Goal: Task Accomplishment & Management: Manage account settings

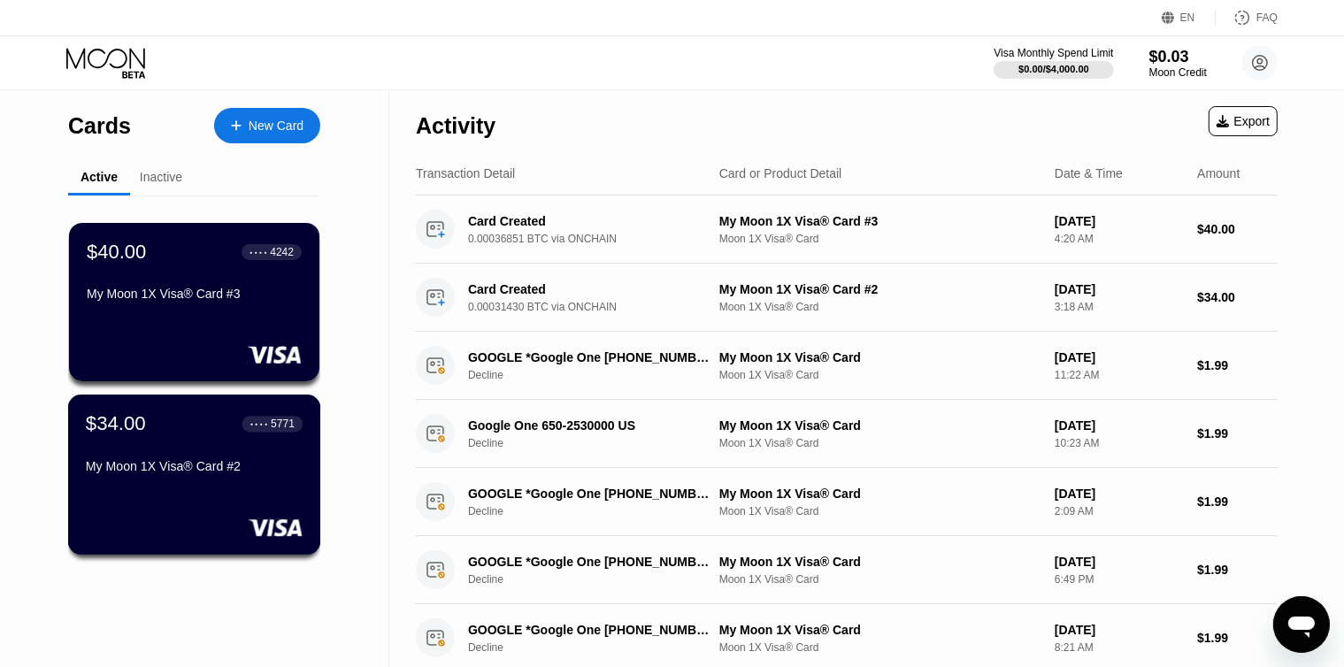
click at [152, 450] on div "$34.00 ● ● ● ● 5771 My Moon 1X Visa® Card #2" at bounding box center [194, 446] width 217 height 68
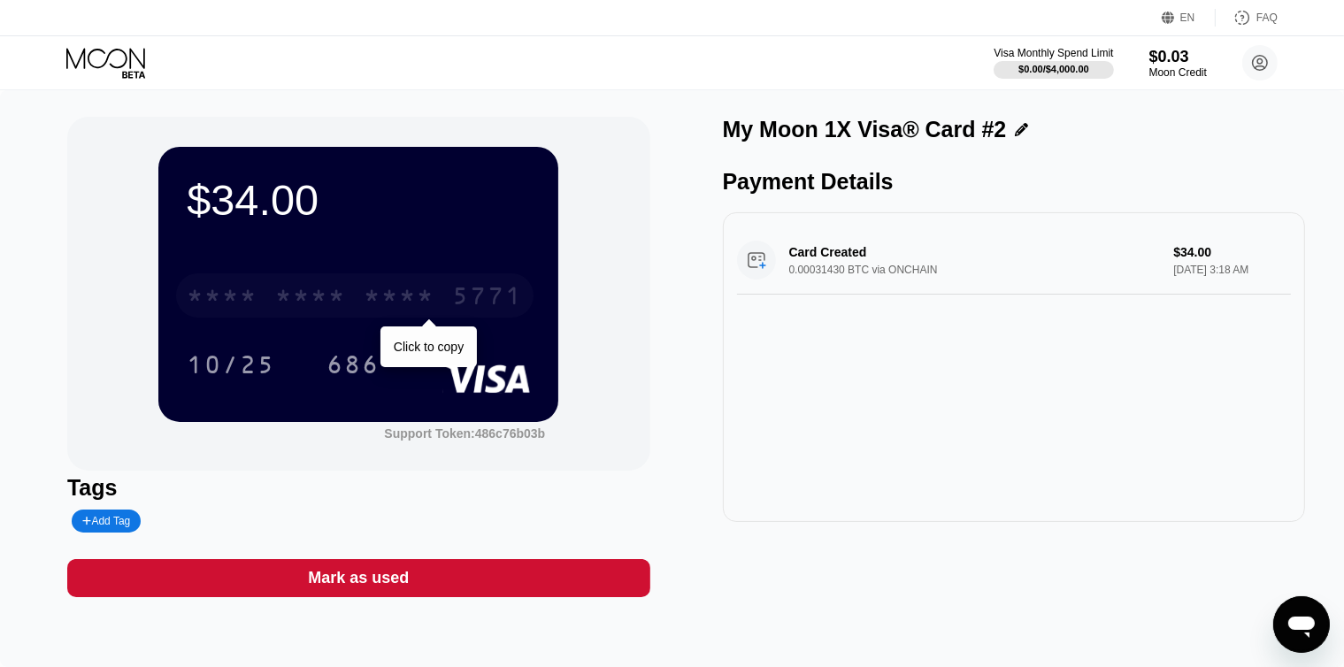
click at [274, 313] on div "* * * * * * * * * * * * 5771" at bounding box center [355, 295] width 358 height 44
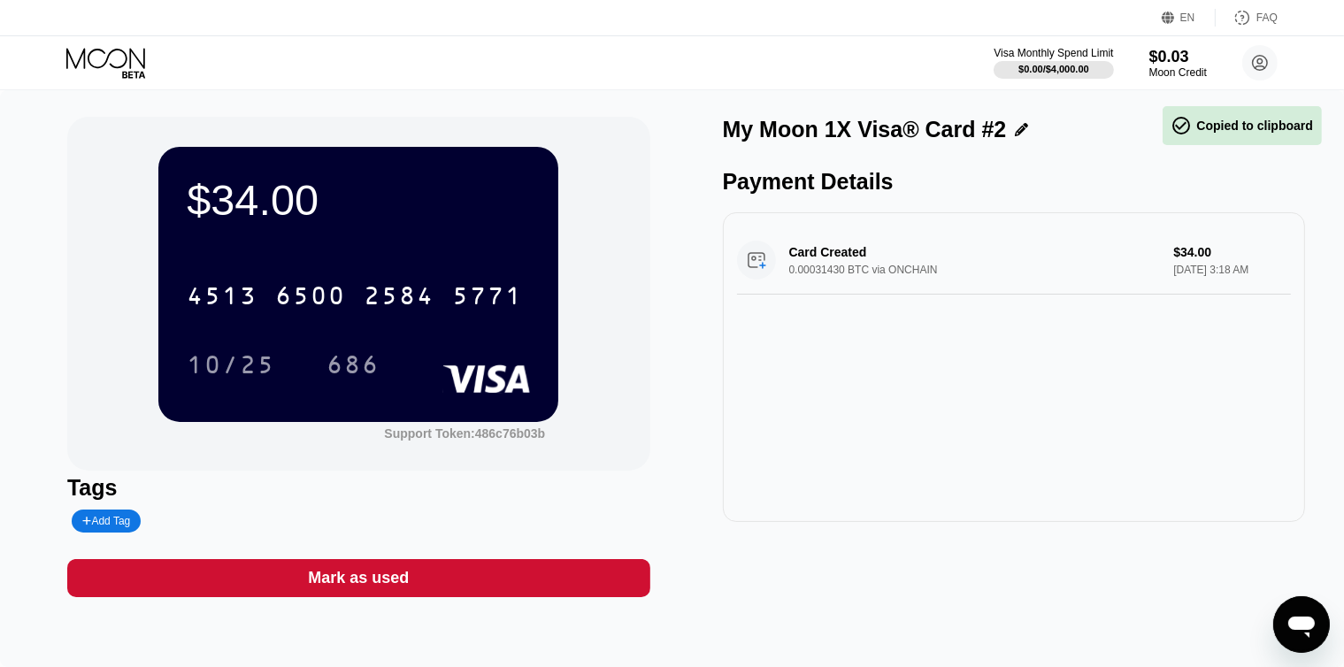
click at [96, 60] on icon at bounding box center [107, 63] width 82 height 31
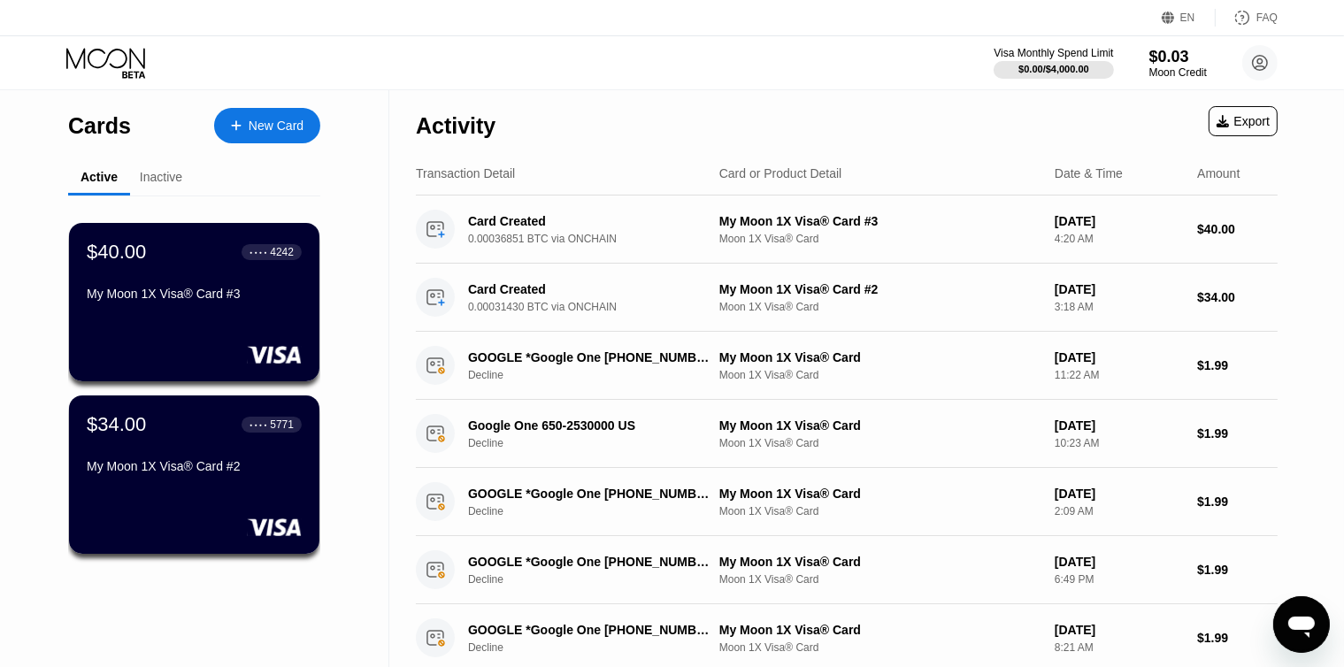
click at [182, 334] on div "$40.00 ● ● ● ● 4242 My Moon 1X Visa® Card #3" at bounding box center [194, 302] width 250 height 158
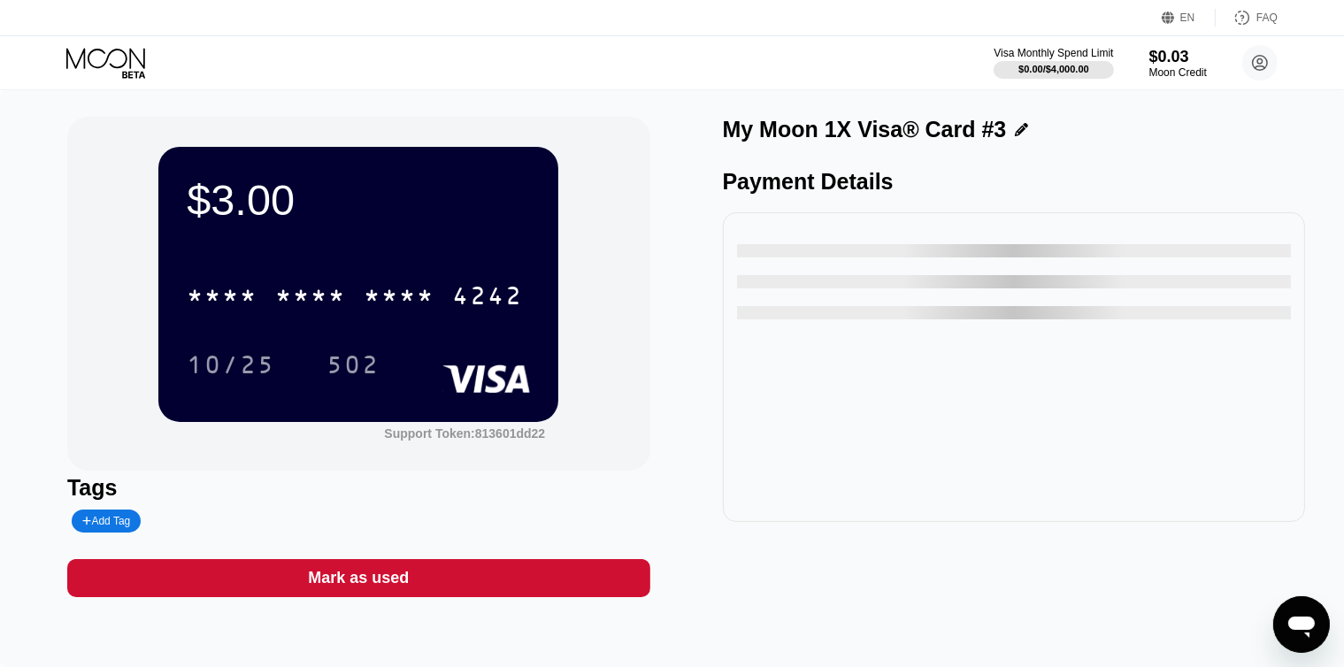
click at [74, 61] on icon at bounding box center [107, 63] width 82 height 31
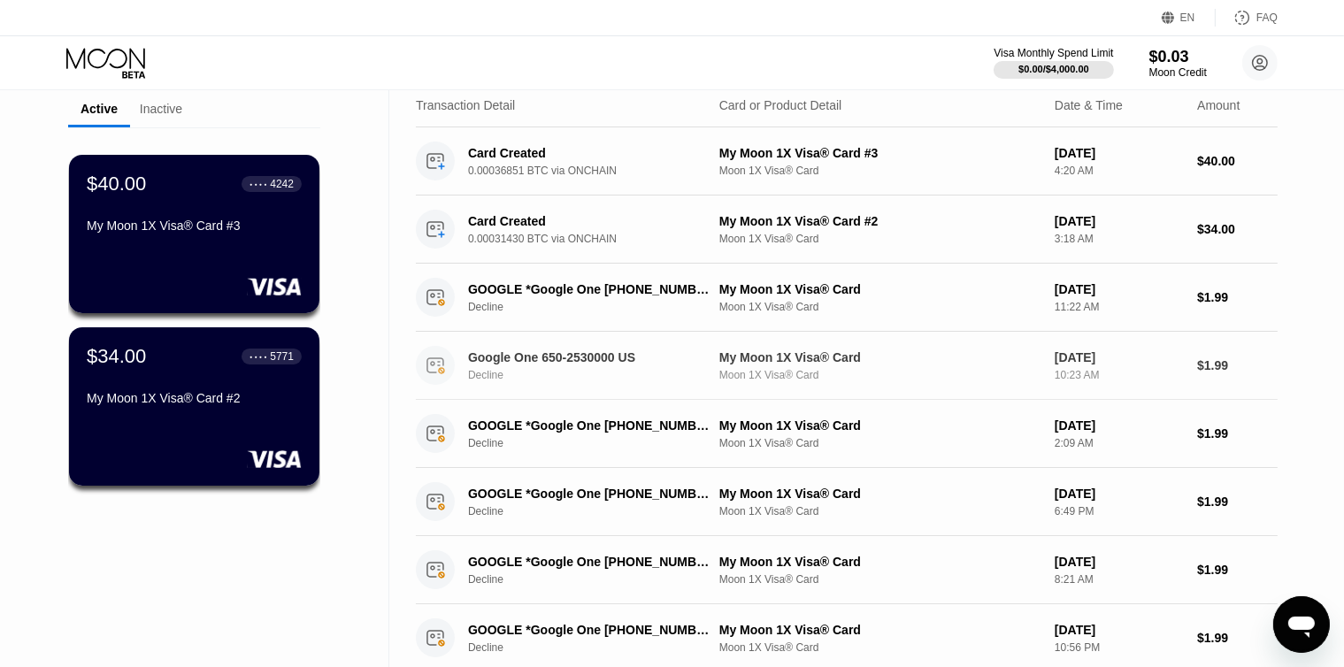
scroll to position [88, 0]
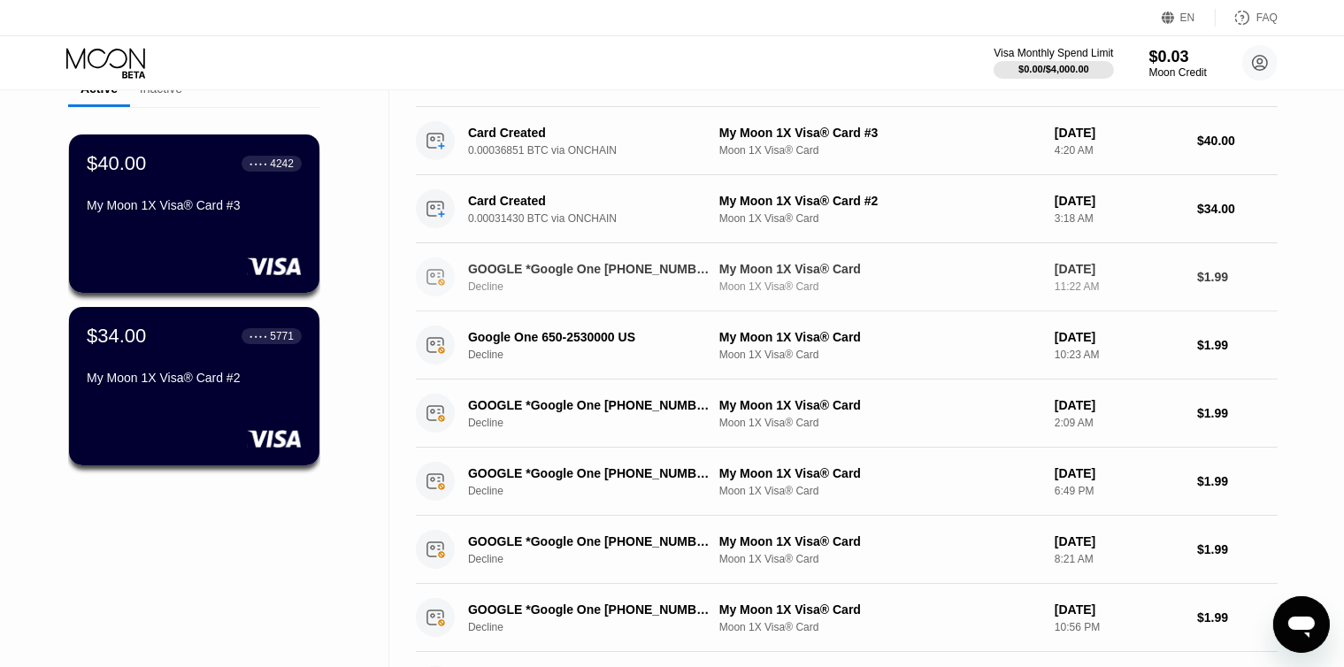
click at [574, 293] on div "Decline" at bounding box center [598, 287] width 260 height 12
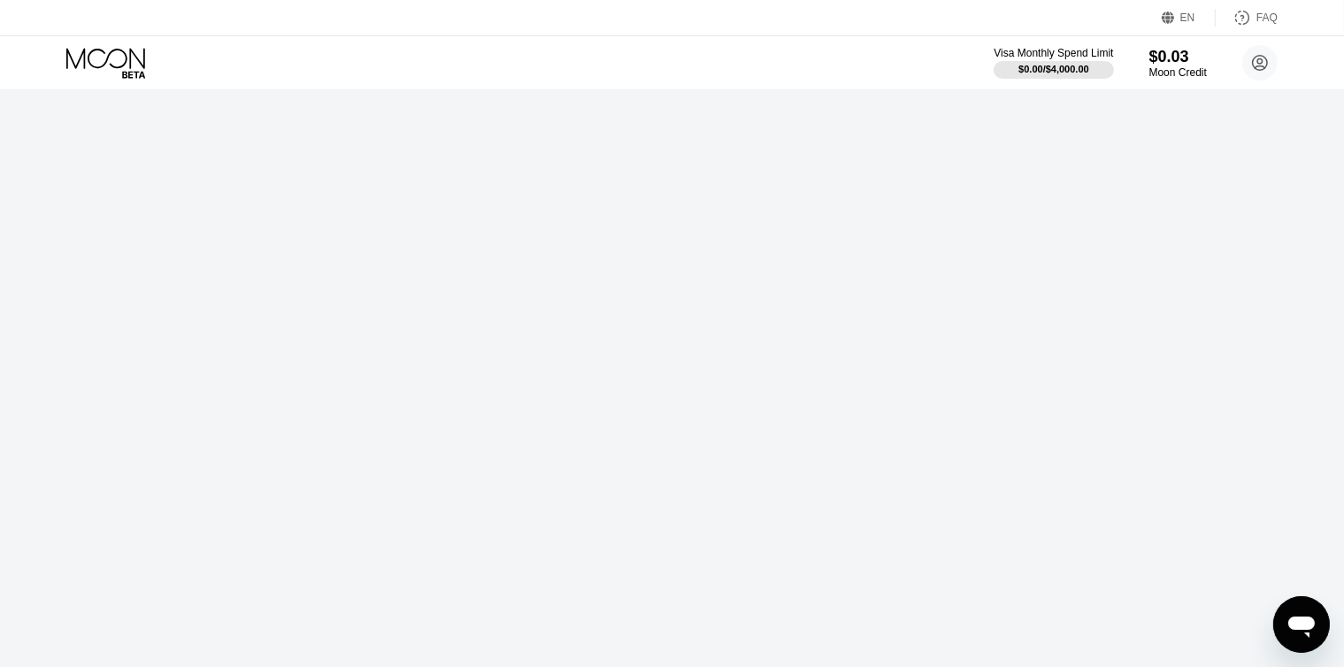
scroll to position [0, 0]
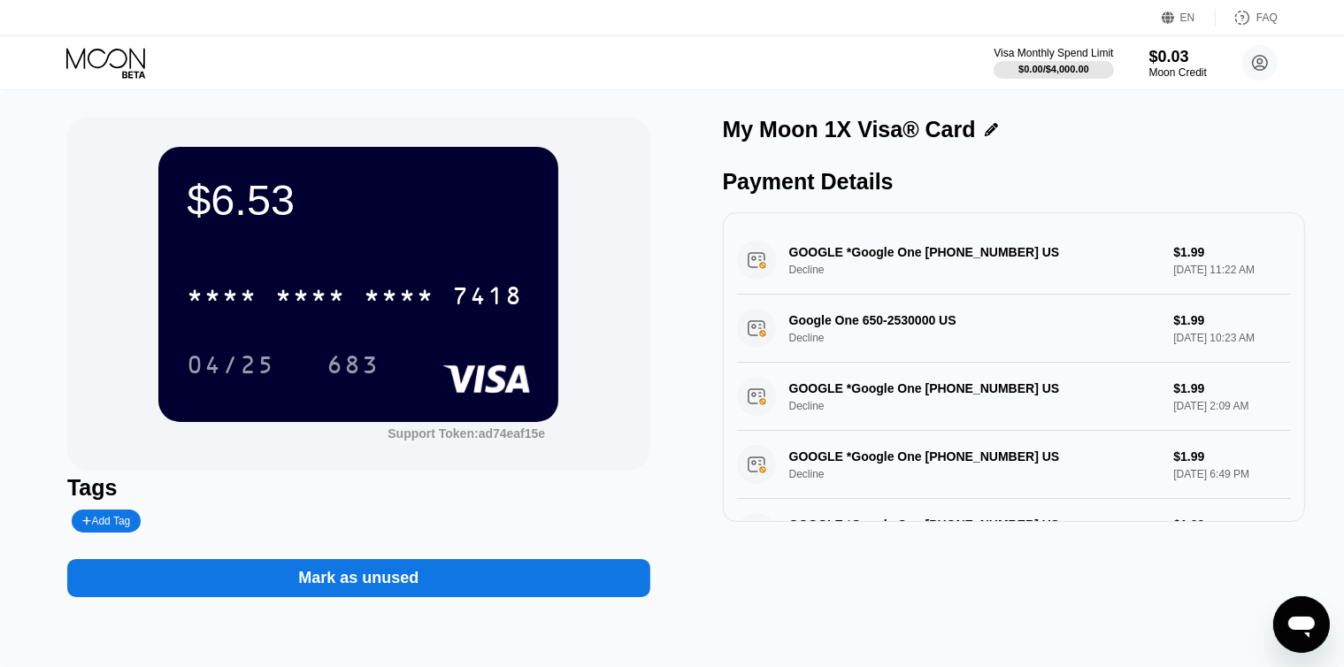
click at [78, 50] on icon at bounding box center [107, 63] width 82 height 31
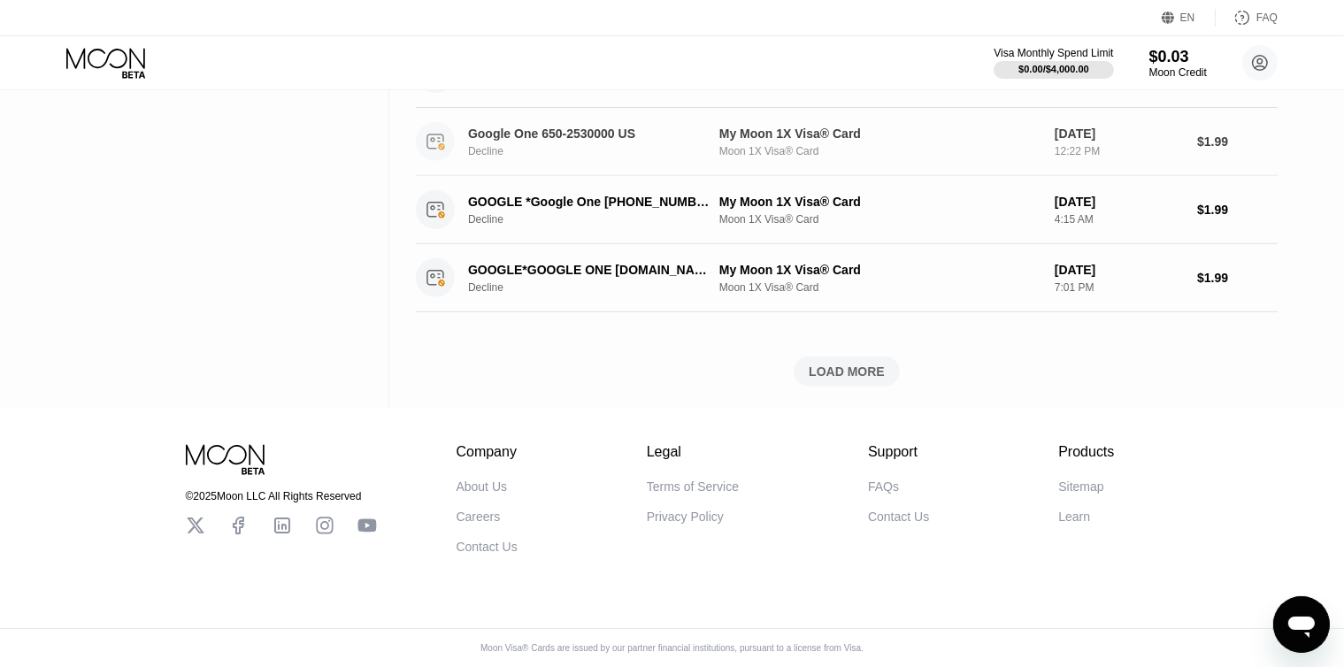
scroll to position [708, 0]
click at [844, 367] on div "LOAD MORE" at bounding box center [847, 372] width 76 height 16
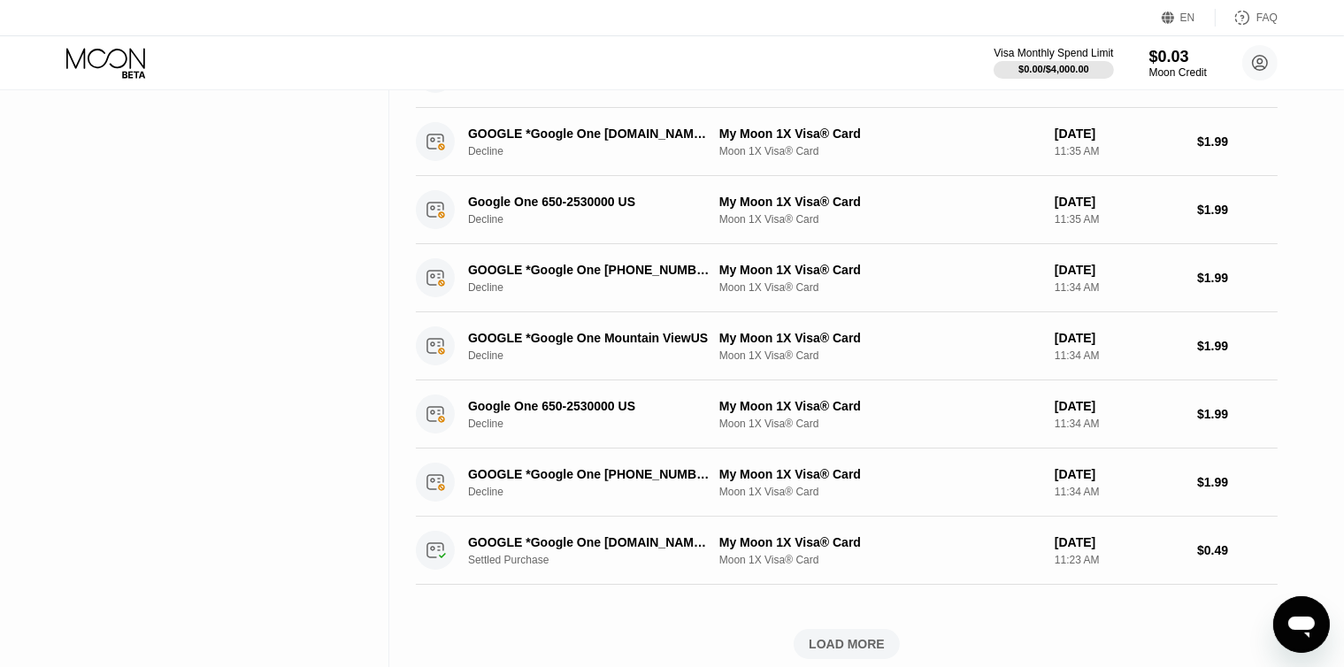
scroll to position [1416, 0]
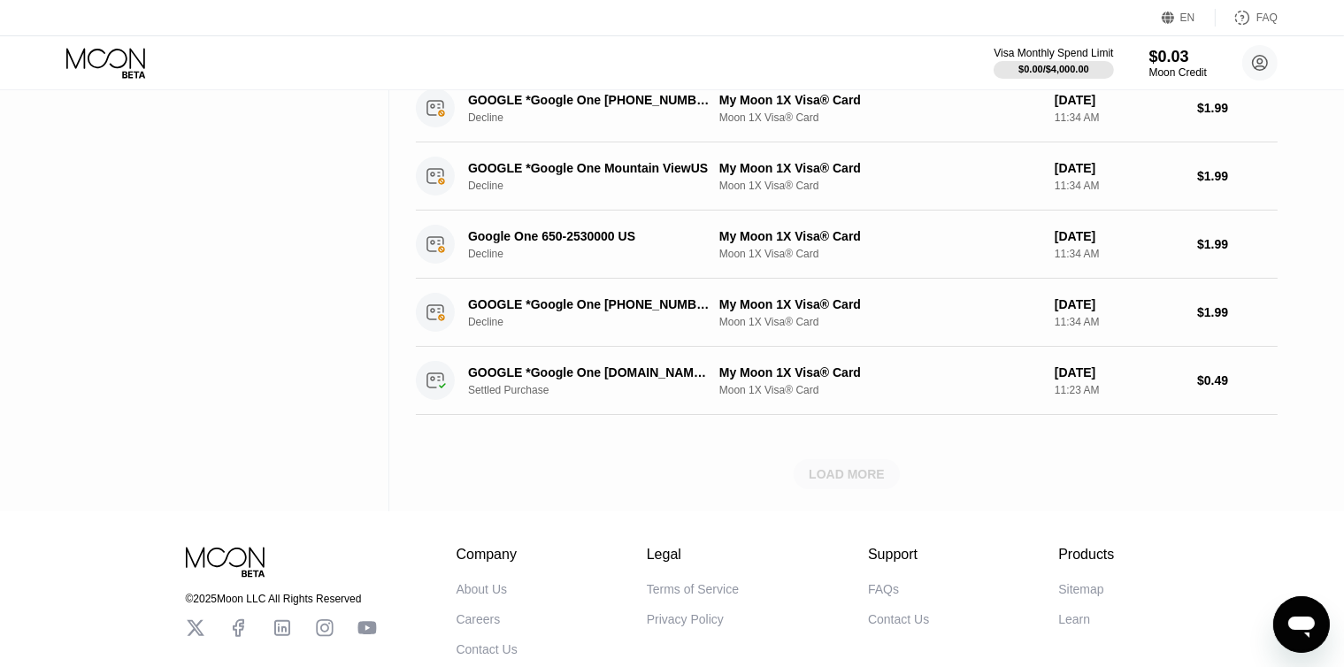
click at [826, 467] on div "LOAD MORE" at bounding box center [847, 474] width 76 height 16
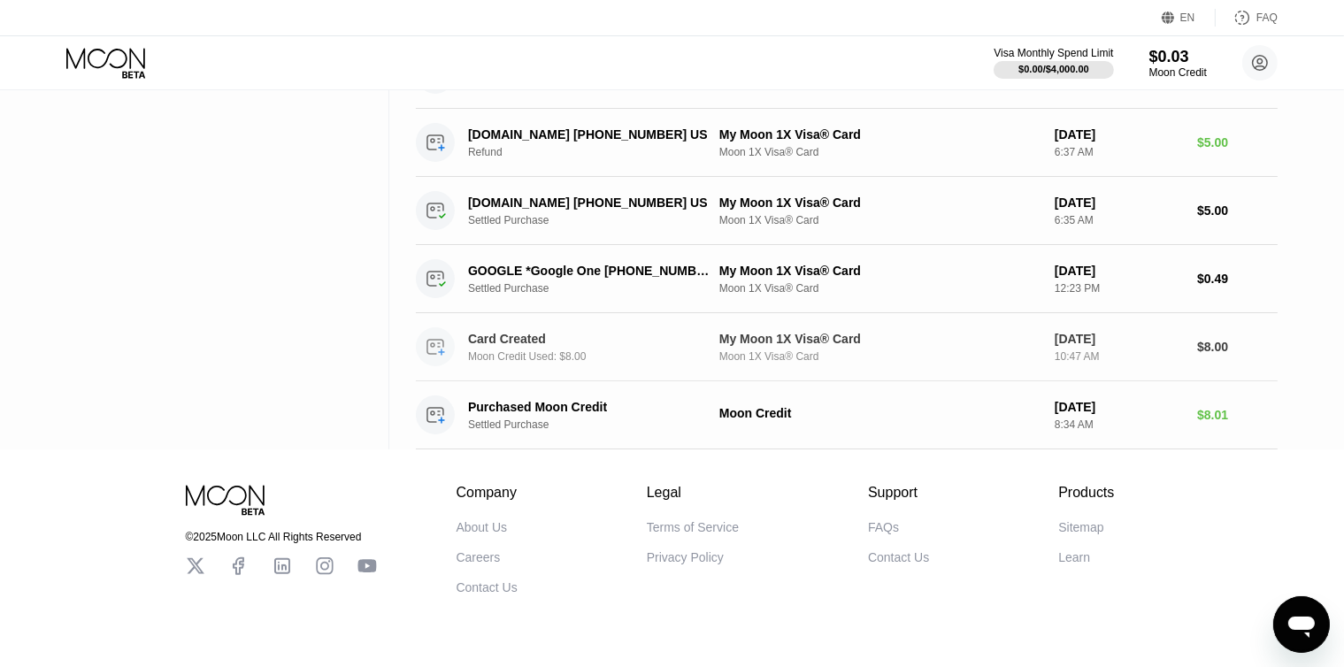
scroll to position [1907, 0]
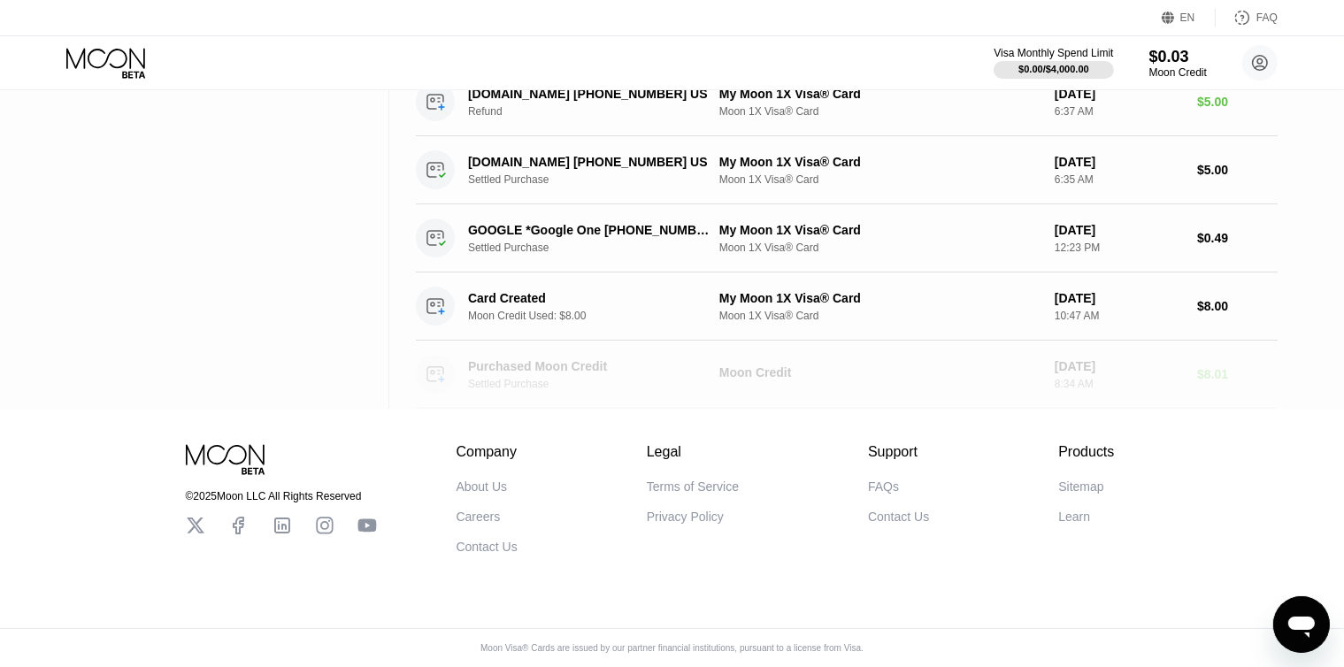
drag, startPoint x: 761, startPoint y: 360, endPoint x: 609, endPoint y: 446, distance: 174.8
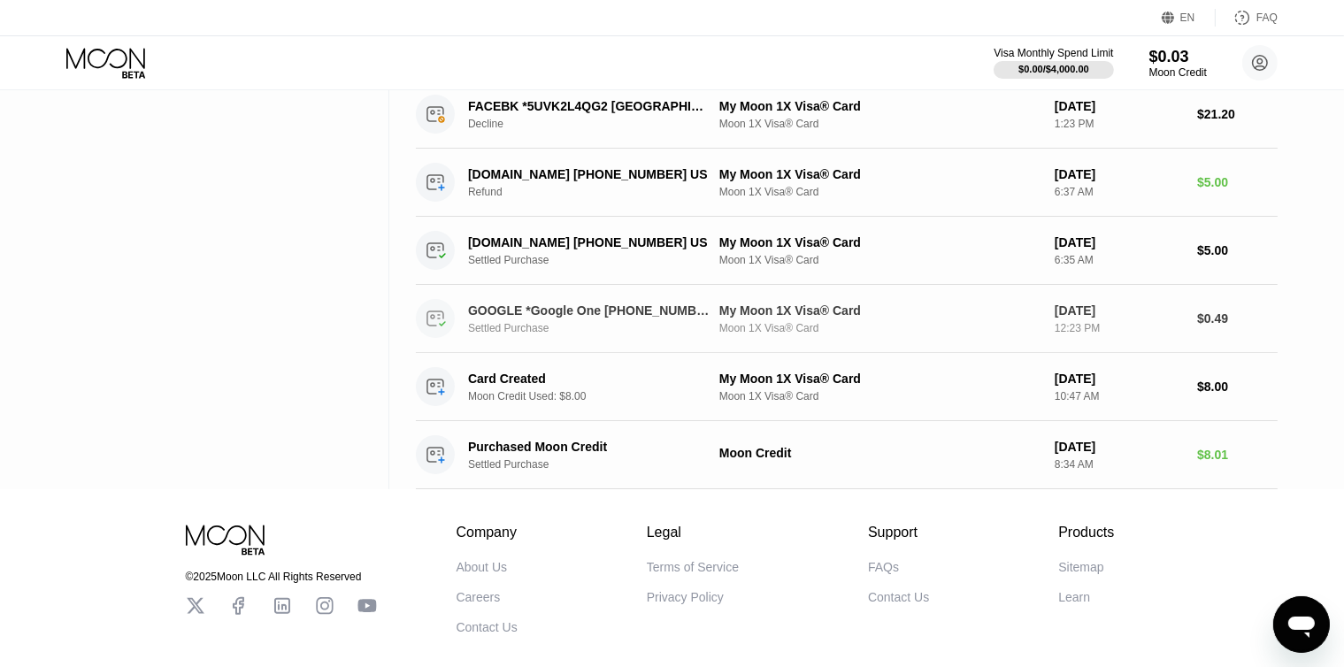
click at [540, 317] on div "GOOGLE *Google One [PHONE_NUMBER] US Settled Purchase" at bounding box center [598, 319] width 260 height 31
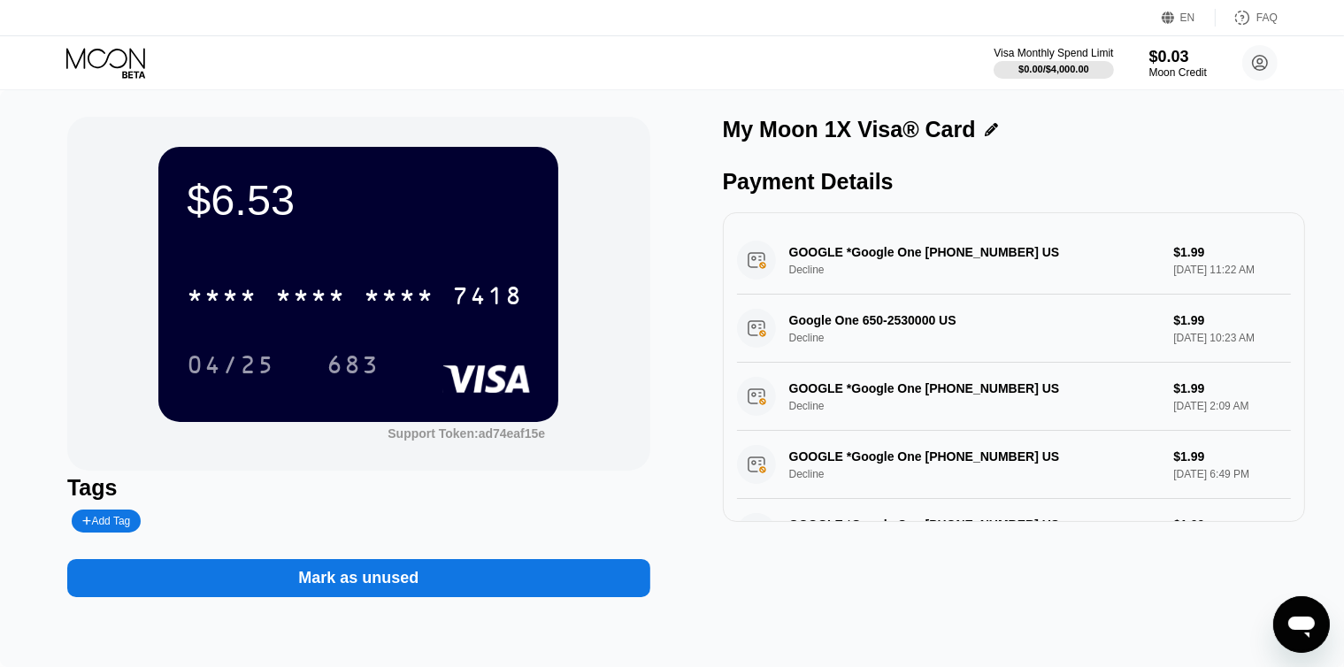
click at [92, 61] on icon at bounding box center [107, 63] width 82 height 31
